Goal: Information Seeking & Learning: Find specific fact

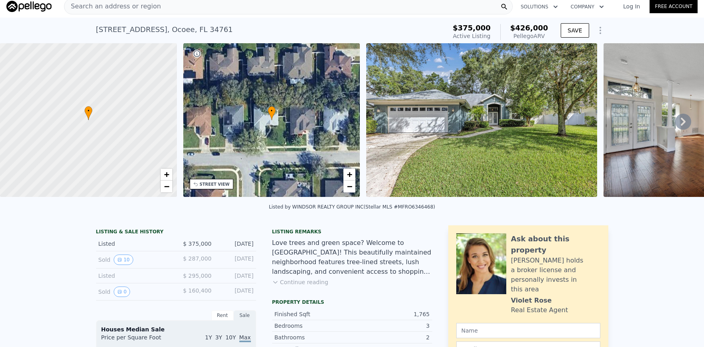
scroll to position [12, 0]
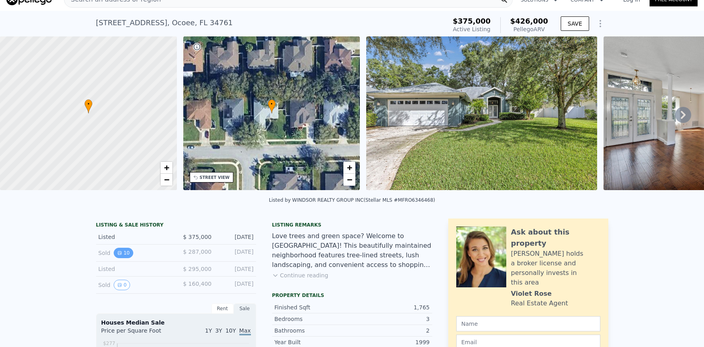
click at [119, 258] on button "10" at bounding box center [124, 253] width 20 height 10
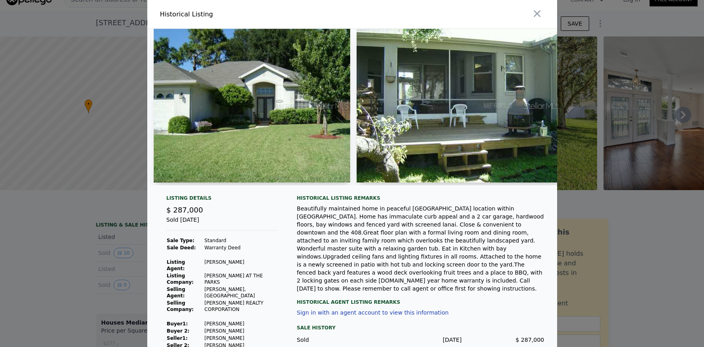
click at [531, 114] on img at bounding box center [459, 106] width 205 height 154
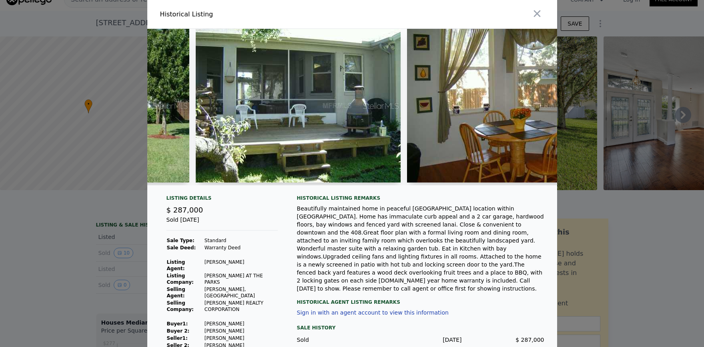
scroll to position [0, 156]
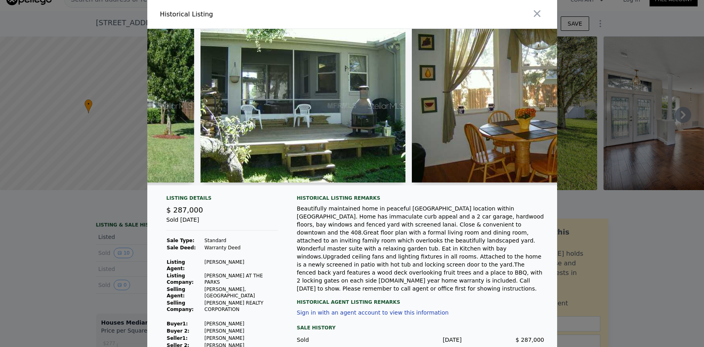
drag, startPoint x: 262, startPoint y: 183, endPoint x: 288, endPoint y: 186, distance: 25.3
click at [288, 185] on div at bounding box center [352, 107] width 410 height 156
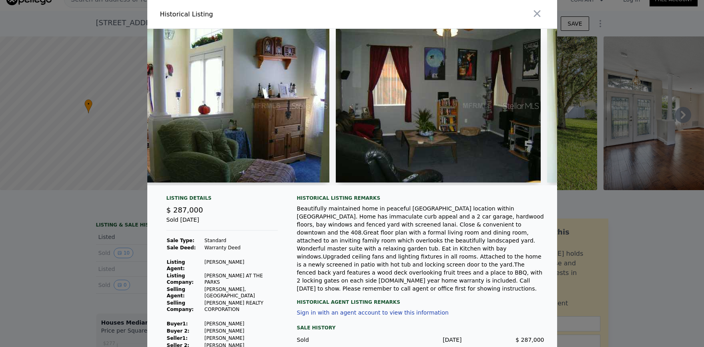
scroll to position [0, 876]
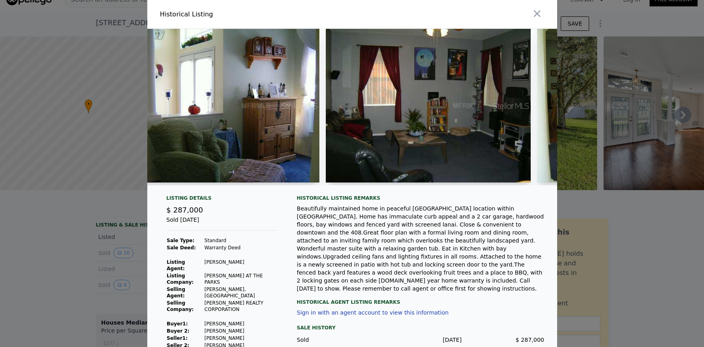
click at [491, 123] on img at bounding box center [428, 106] width 205 height 154
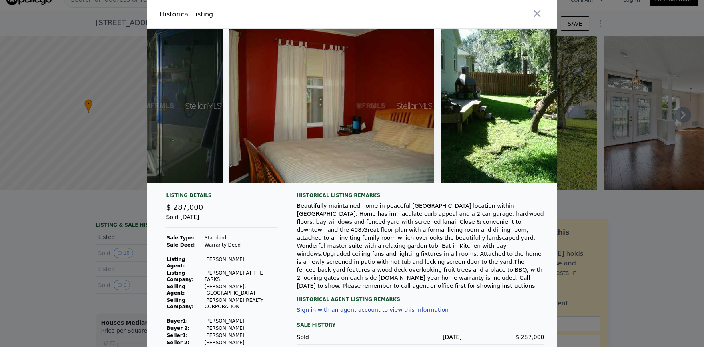
scroll to position [0, 1707]
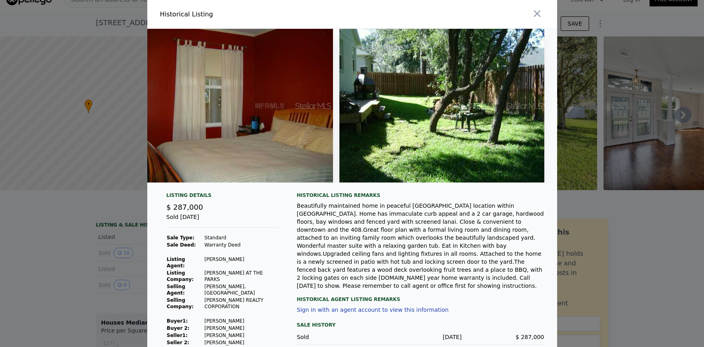
click at [615, 202] on div at bounding box center [352, 173] width 704 height 347
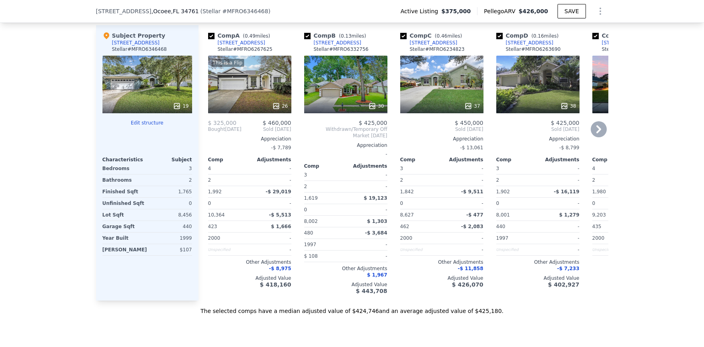
scroll to position [1035, 0]
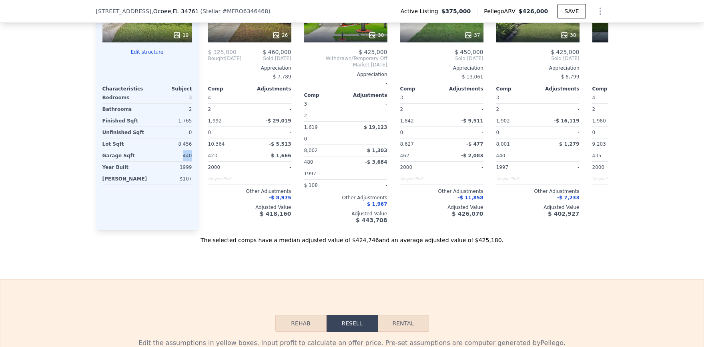
drag, startPoint x: 191, startPoint y: 162, endPoint x: 177, endPoint y: 161, distance: 14.4
click at [177, 161] on div "Subject Property [STREET_ADDRESS] Stellar # MFRO6346468 19 Edit structure Chara…" at bounding box center [147, 91] width 102 height 275
copy div "440"
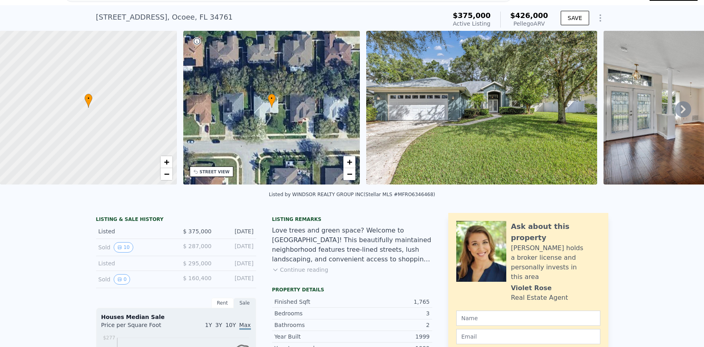
scroll to position [67, 0]
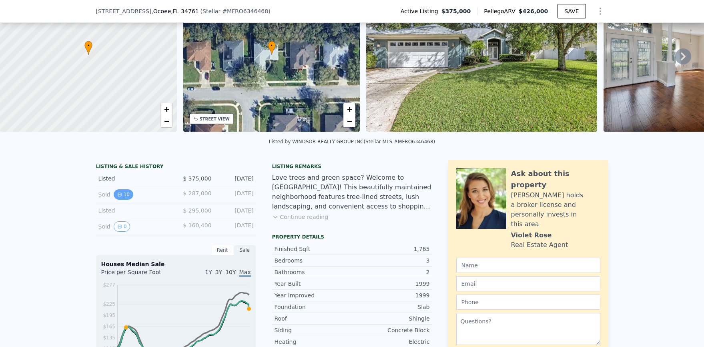
click at [119, 195] on button "10" at bounding box center [124, 194] width 20 height 10
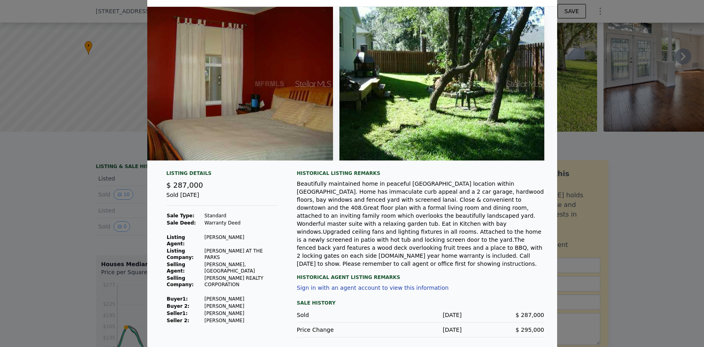
scroll to position [23, 0]
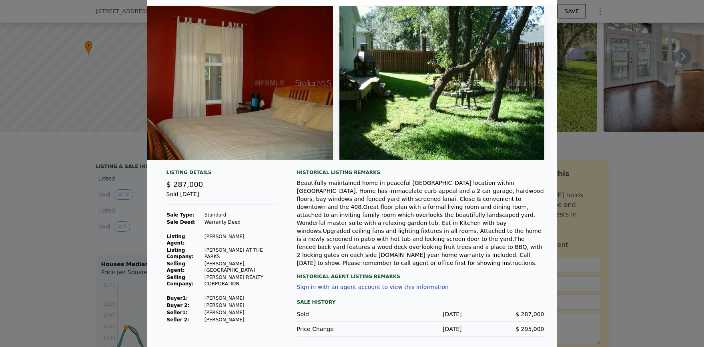
click at [57, 158] on div at bounding box center [352, 173] width 704 height 347
